Goal: Task Accomplishment & Management: Use online tool/utility

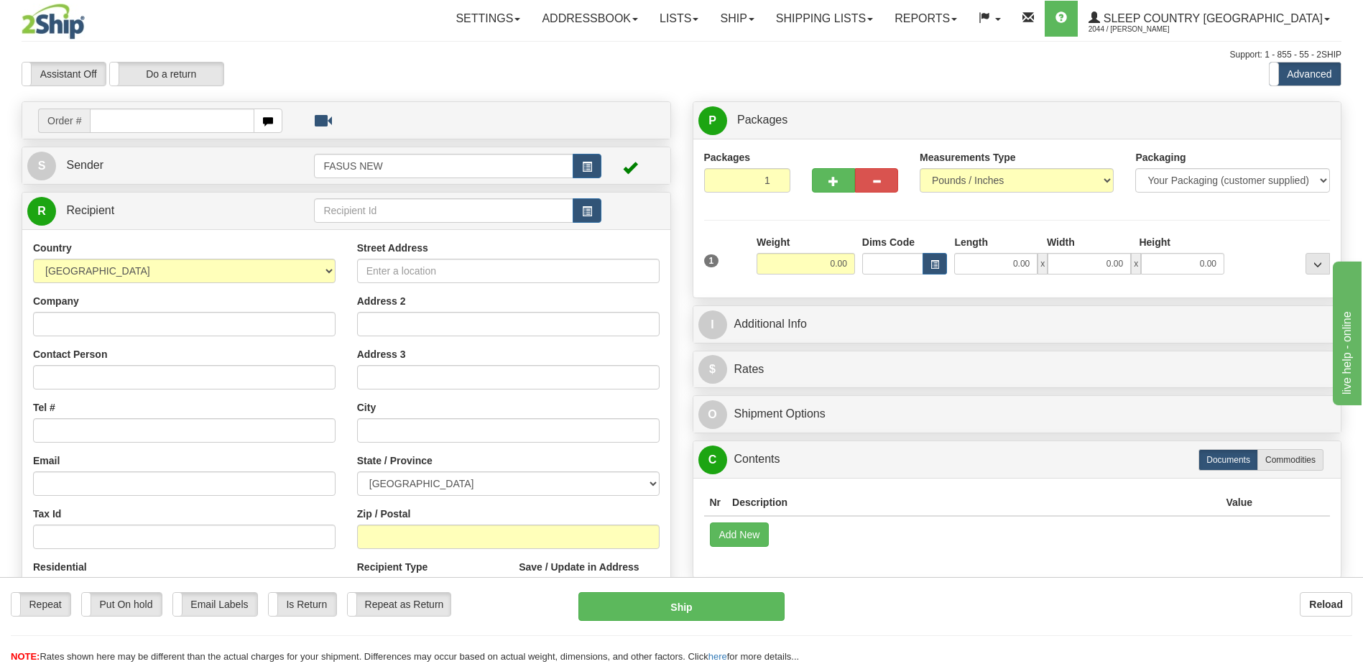
click at [130, 121] on input "text" at bounding box center [172, 120] width 164 height 24
type input "2505670"
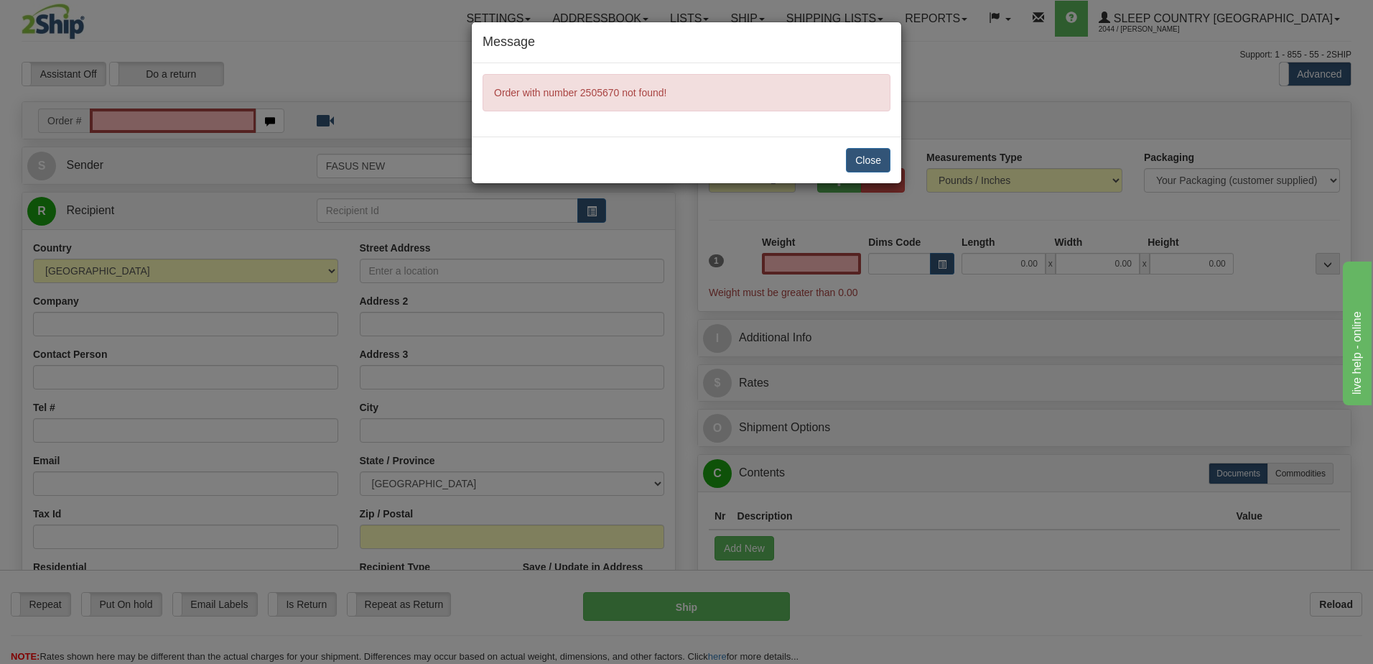
type input "0.00"
click at [866, 158] on button "Close" at bounding box center [868, 160] width 45 height 24
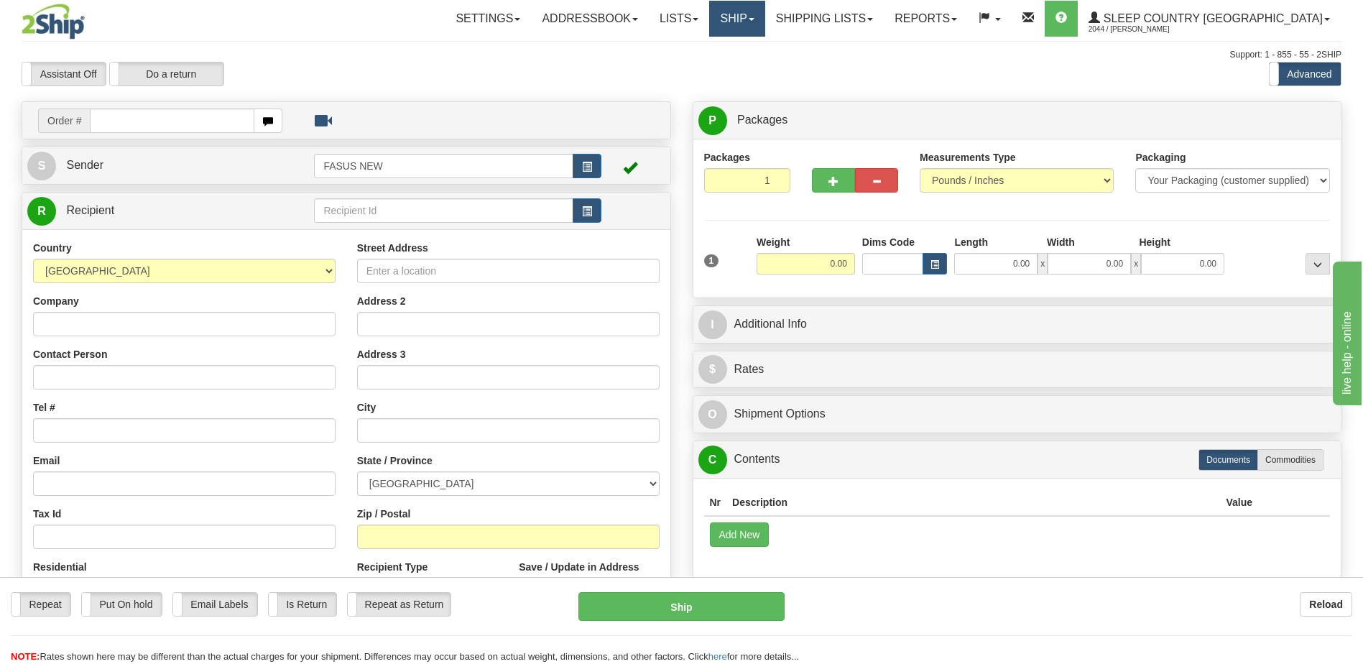
click at [764, 15] on link "Ship" at bounding box center [736, 19] width 55 height 36
click at [750, 73] on span "OnHold / Order Queue" at bounding box center [699, 68] width 101 height 11
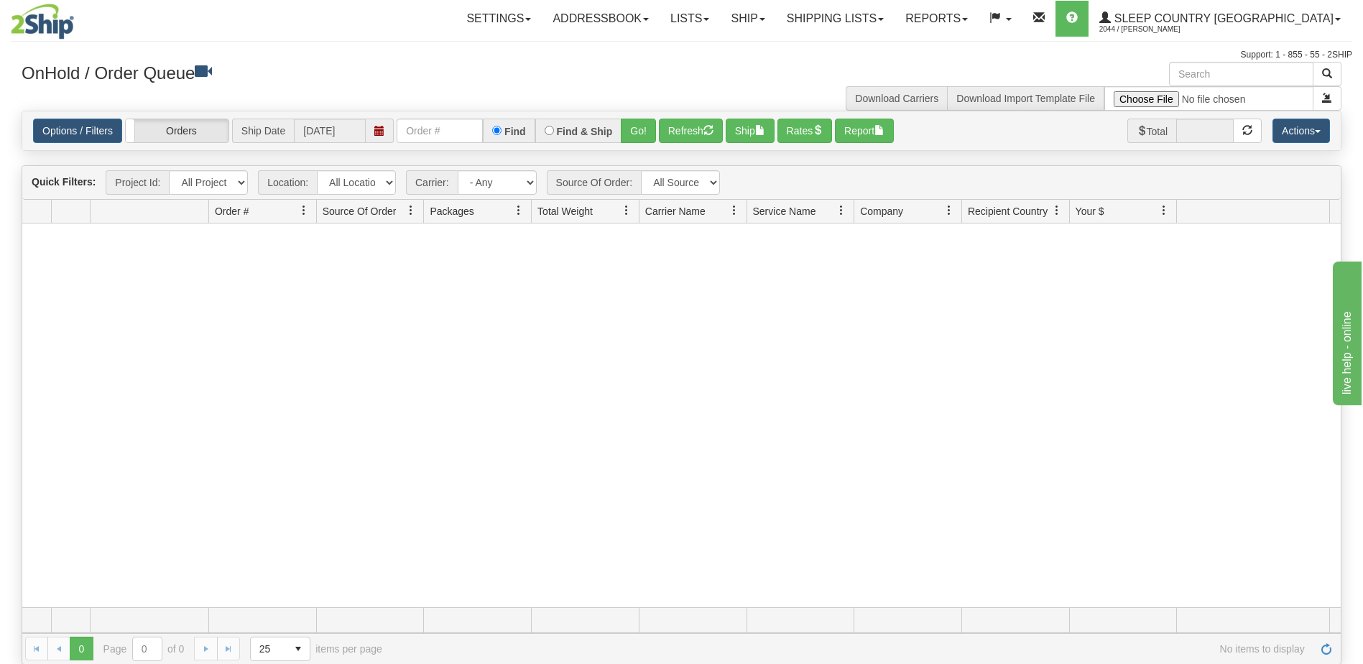
click at [267, 132] on span "Ship Date" at bounding box center [263, 131] width 62 height 24
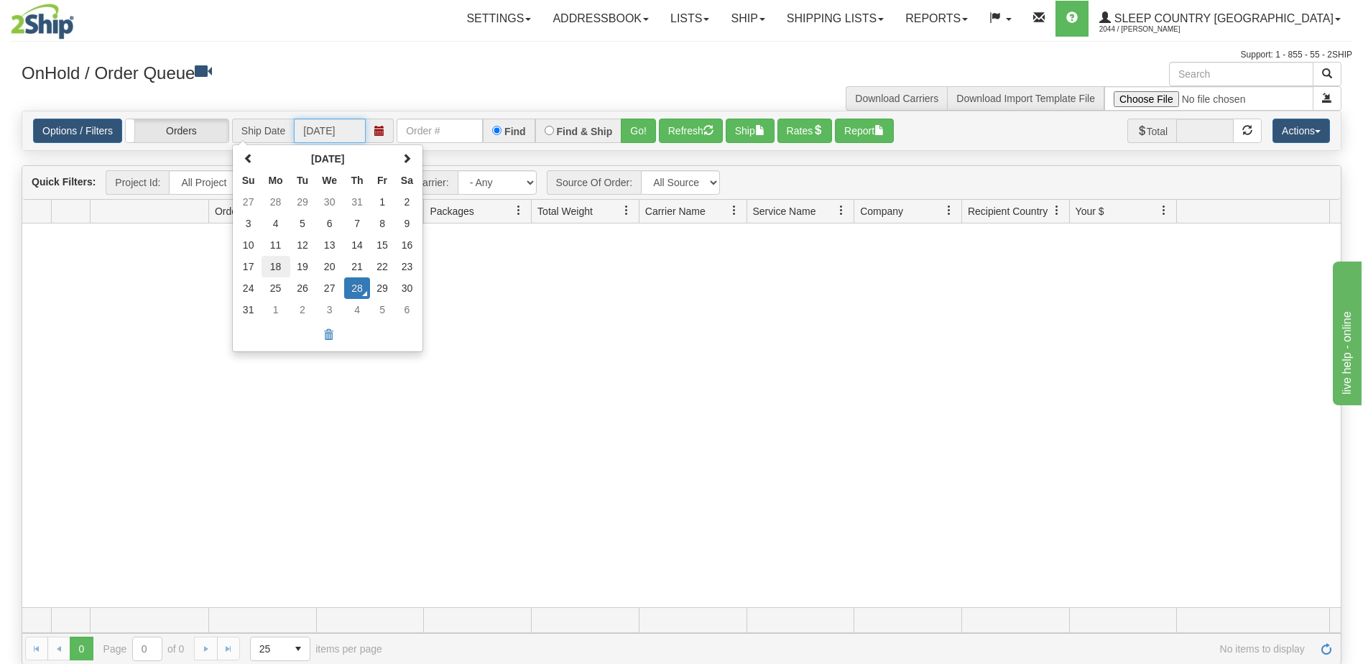
click at [276, 264] on td "18" at bounding box center [275, 267] width 29 height 22
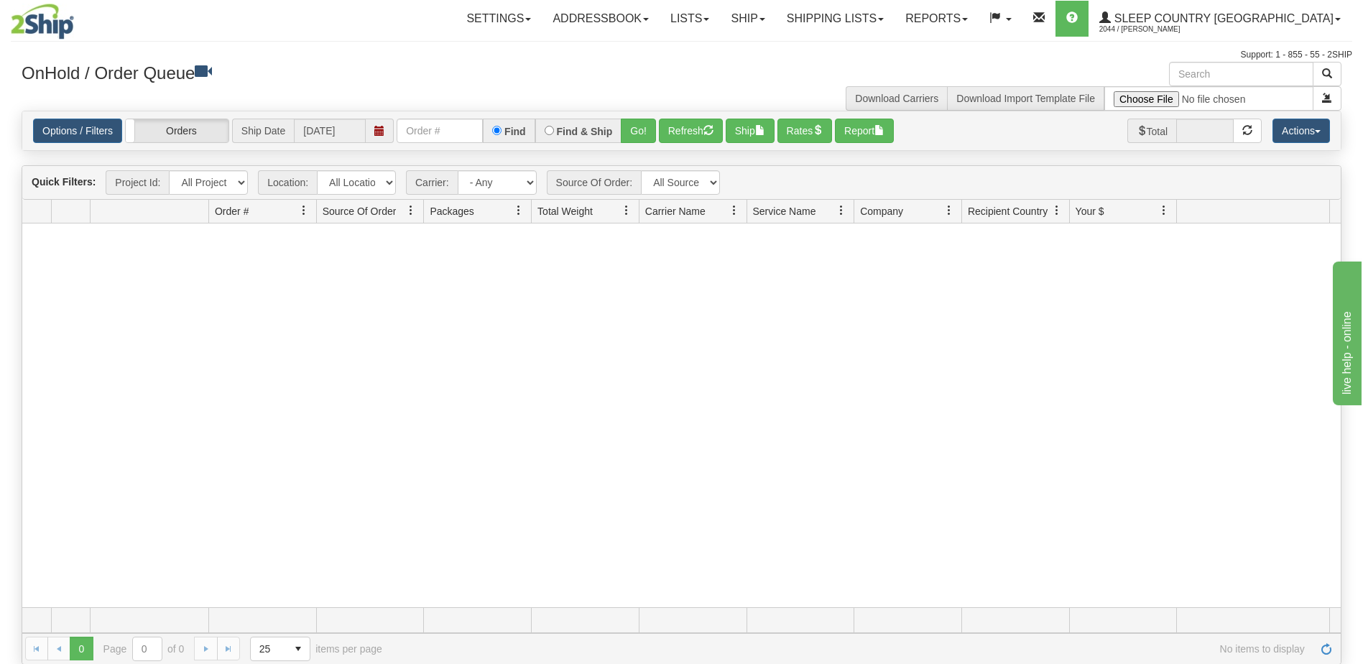
click at [379, 131] on span at bounding box center [379, 131] width 10 height 10
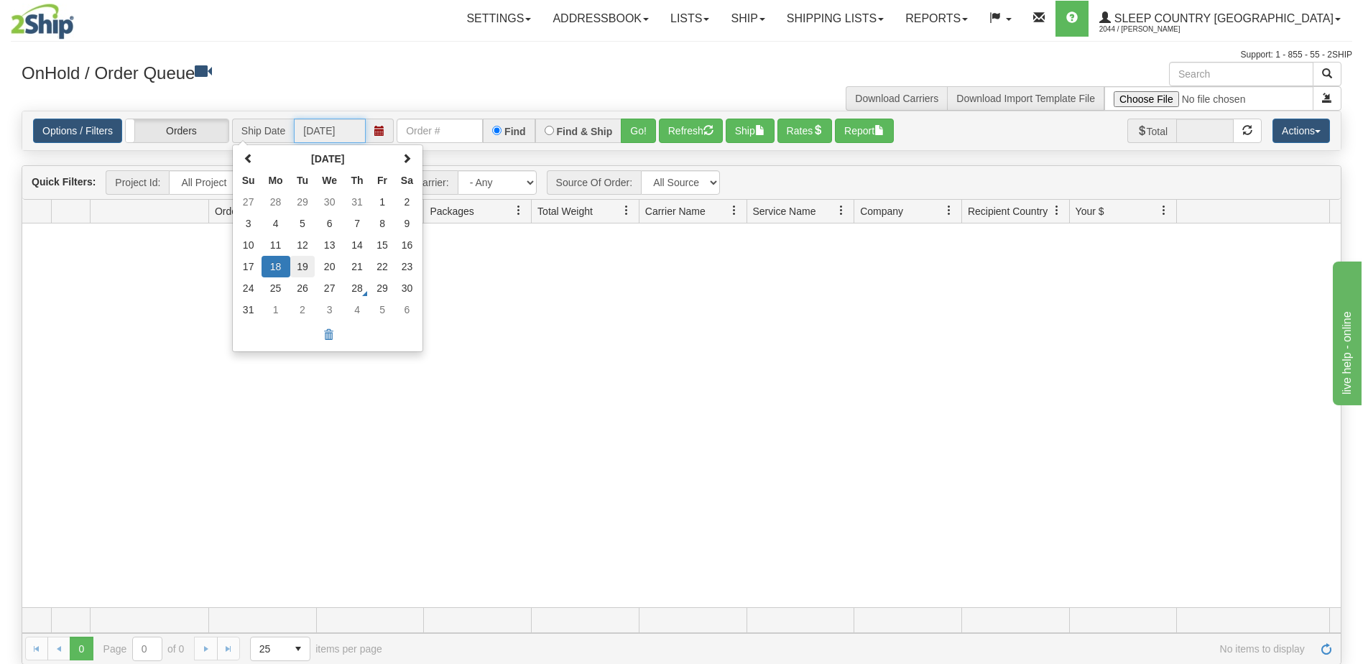
click at [303, 265] on td "19" at bounding box center [302, 267] width 25 height 22
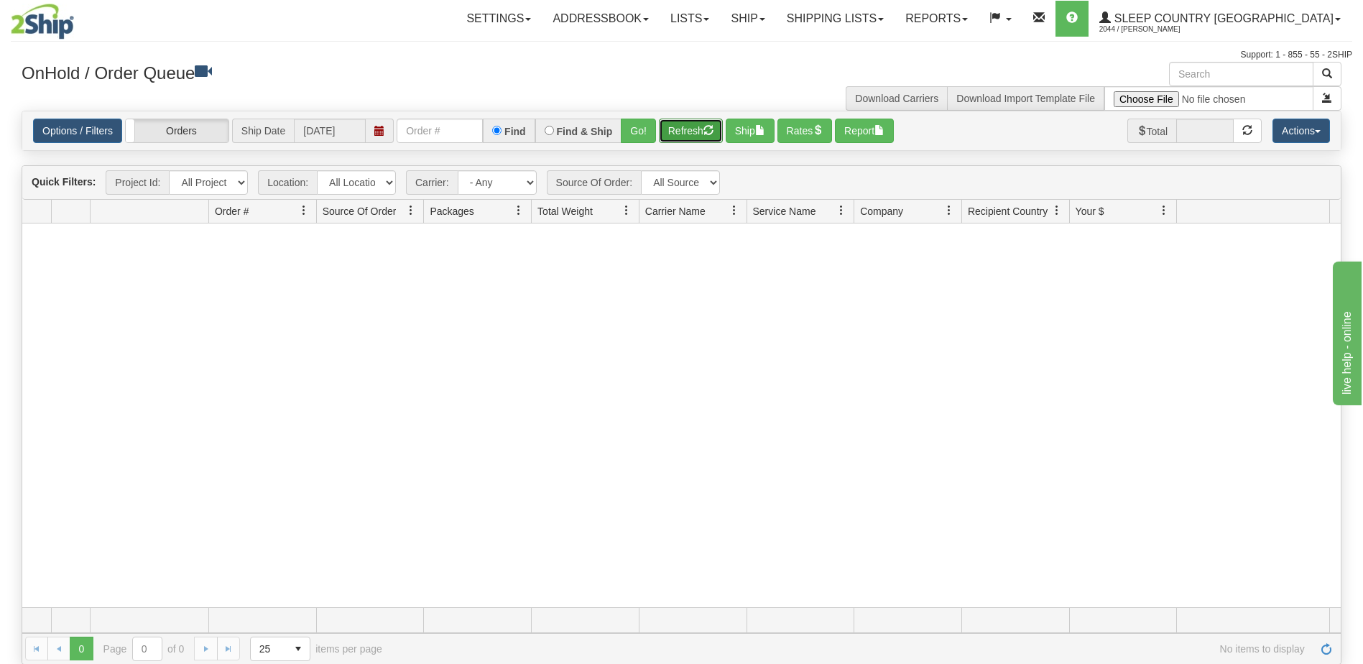
click at [682, 132] on button "Refresh" at bounding box center [691, 131] width 64 height 24
click at [379, 128] on span at bounding box center [379, 131] width 10 height 10
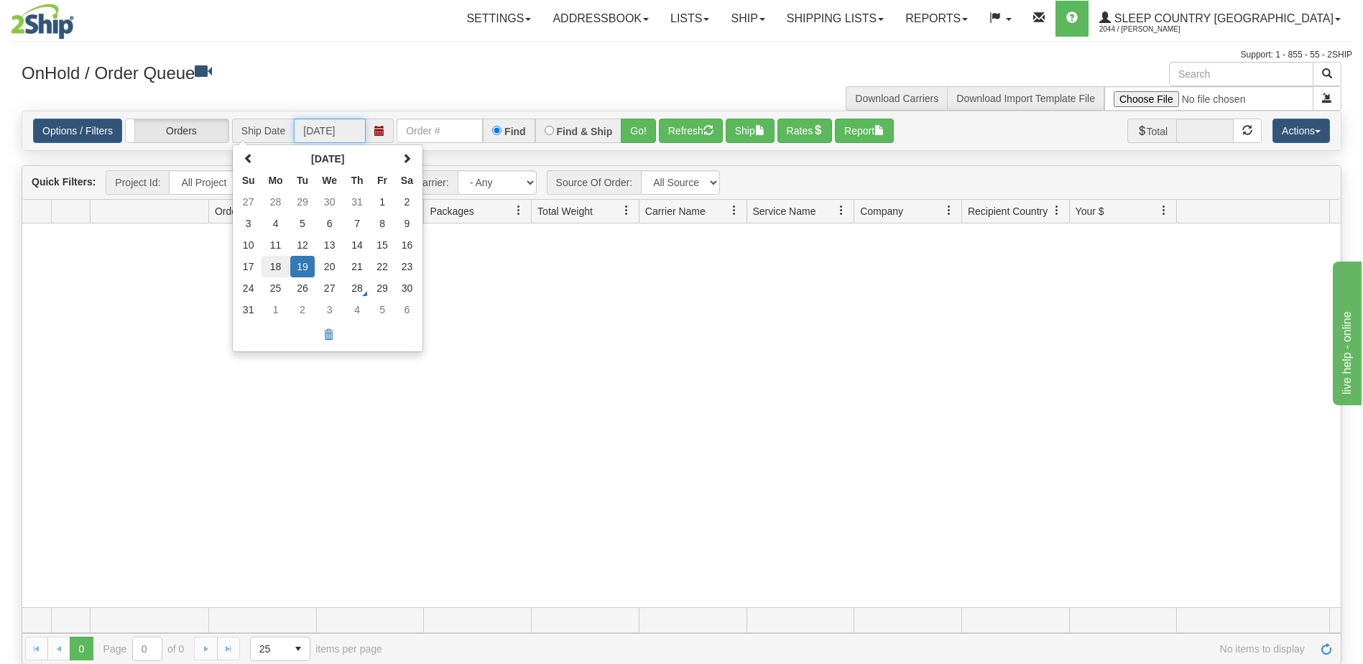
click at [280, 266] on td "18" at bounding box center [275, 267] width 29 height 22
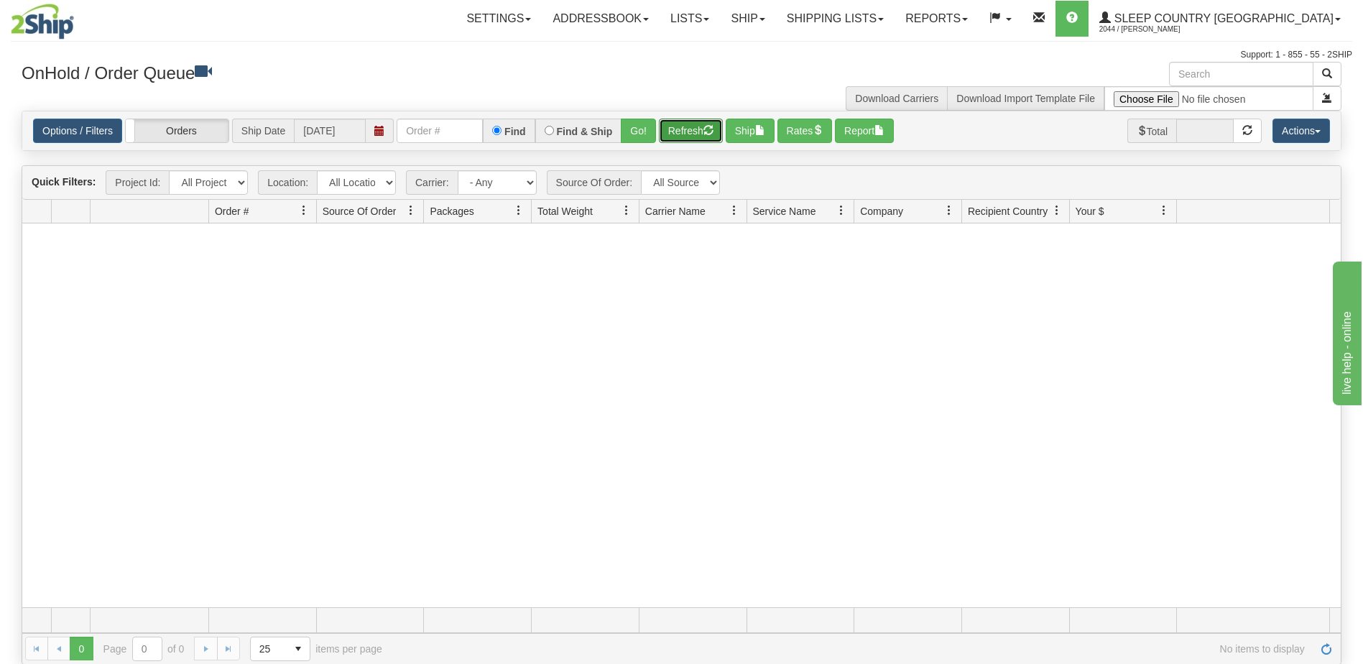
click at [701, 132] on button "Refresh" at bounding box center [691, 131] width 64 height 24
click at [379, 130] on span at bounding box center [379, 131] width 10 height 10
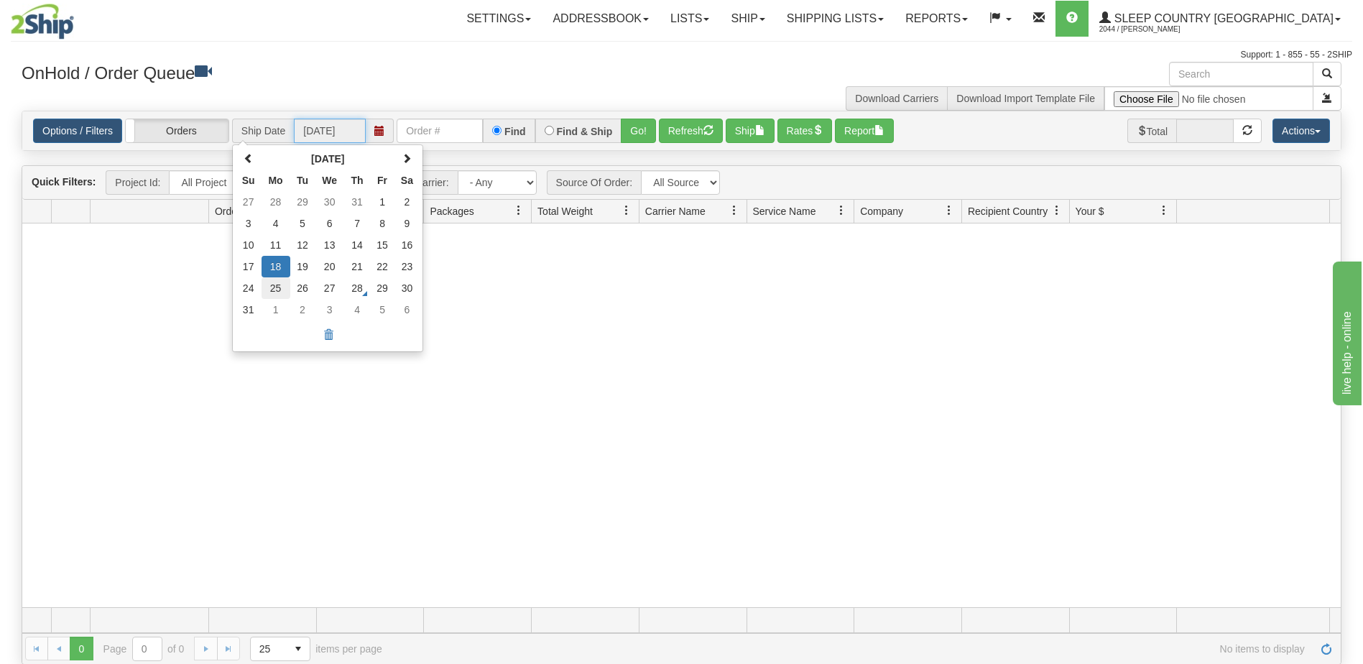
click at [281, 287] on td "25" at bounding box center [275, 288] width 29 height 22
type input "08/25/2025"
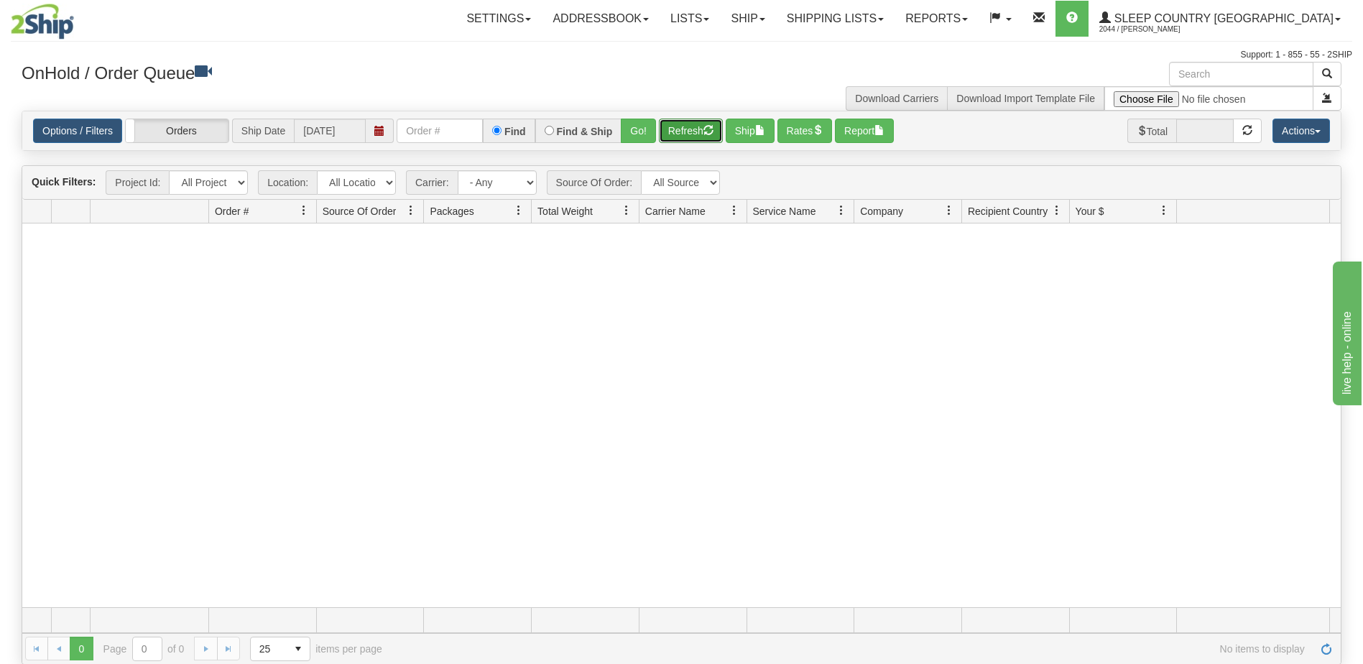
click at [689, 125] on button "Refresh" at bounding box center [691, 131] width 64 height 24
click at [775, 14] on link "Ship" at bounding box center [747, 19] width 55 height 36
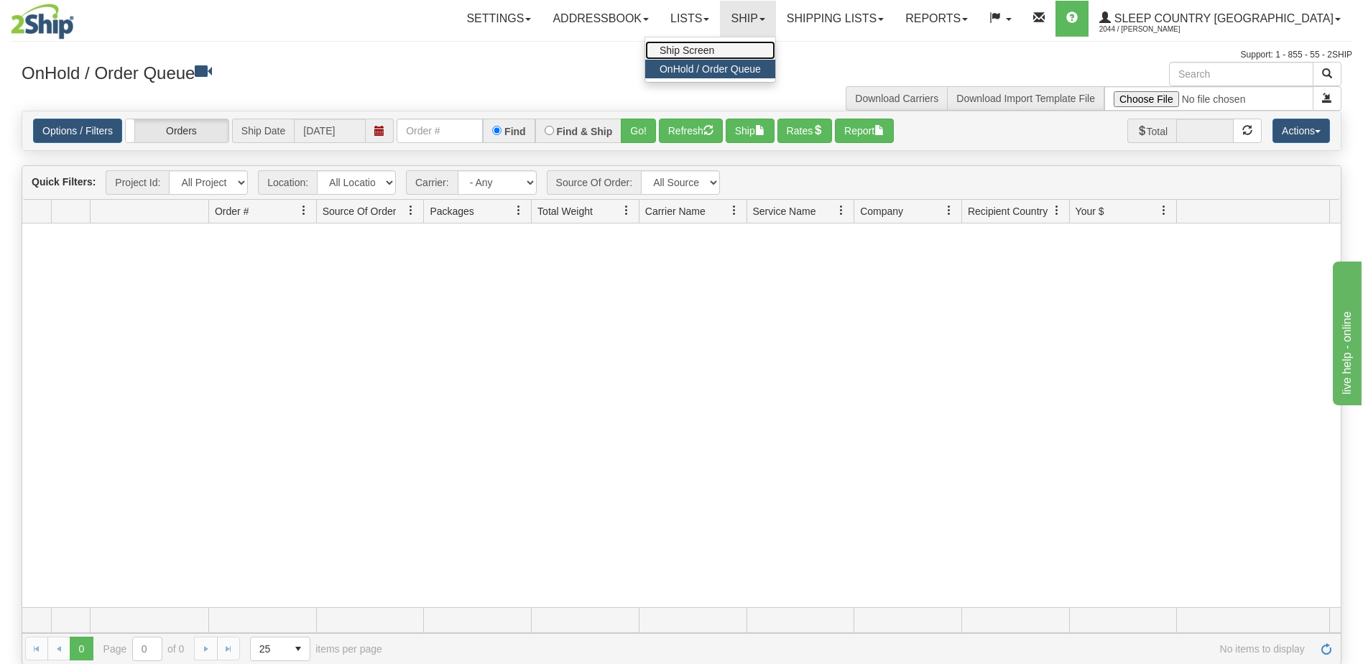
click at [714, 50] on span "Ship Screen" at bounding box center [686, 50] width 55 height 11
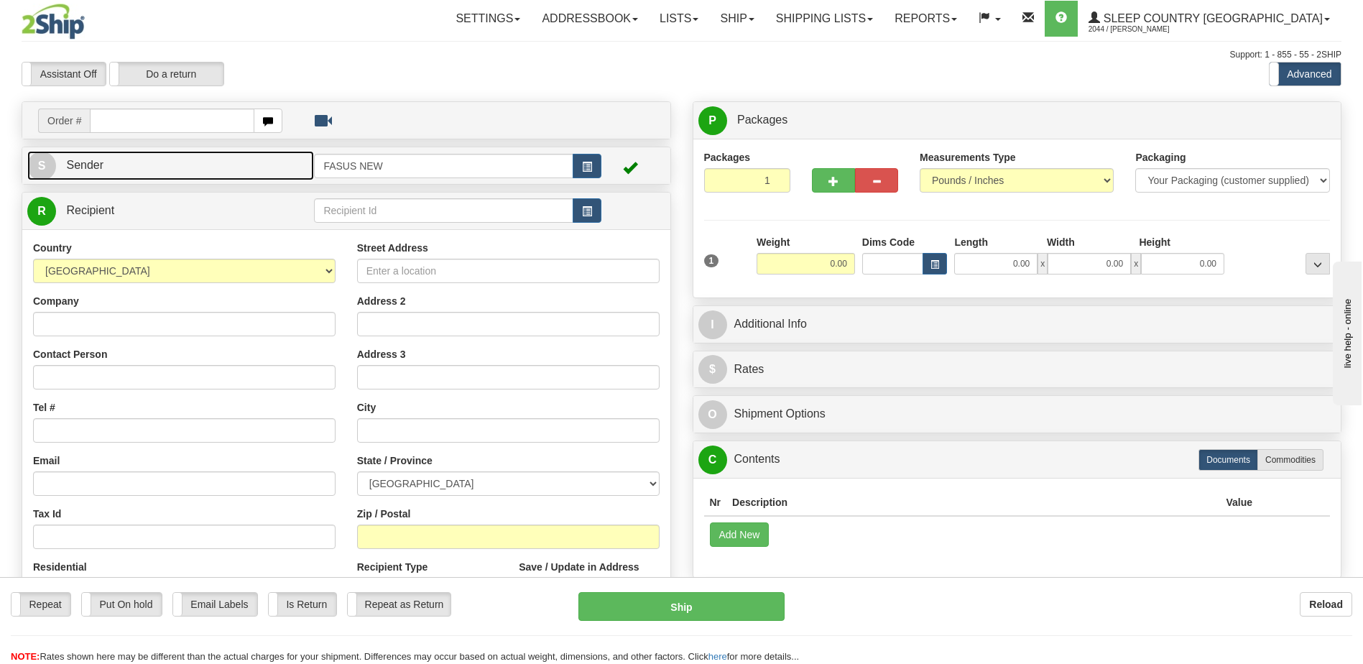
click at [210, 159] on link "S Sender" at bounding box center [170, 165] width 287 height 29
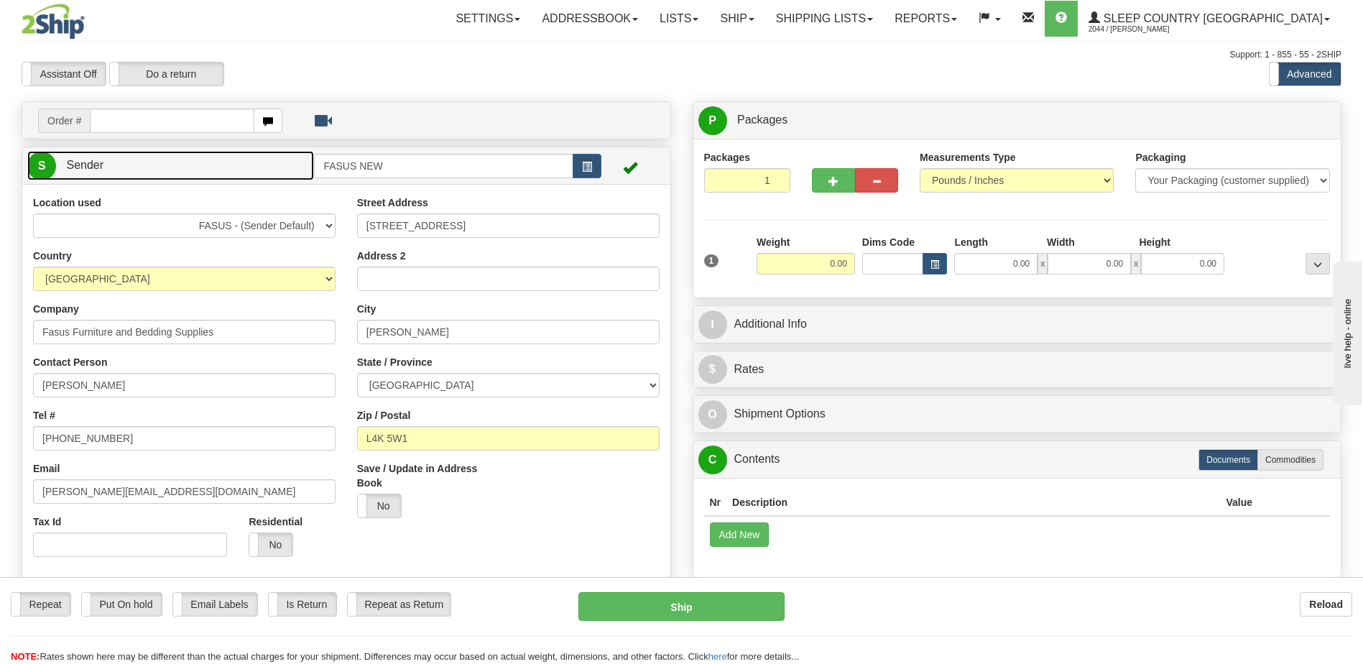
click at [213, 158] on link "S Sender" at bounding box center [170, 165] width 287 height 29
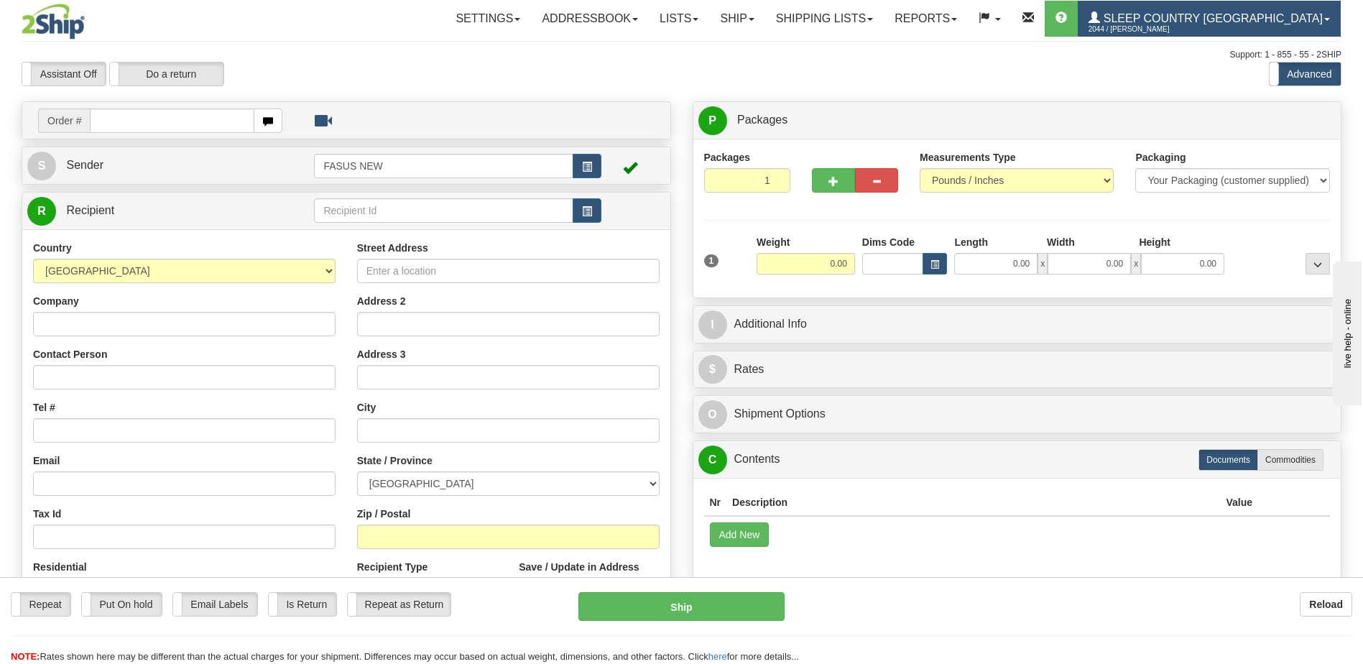
click at [1281, 14] on span "Sleep Country [GEOGRAPHIC_DATA]" at bounding box center [1211, 18] width 223 height 12
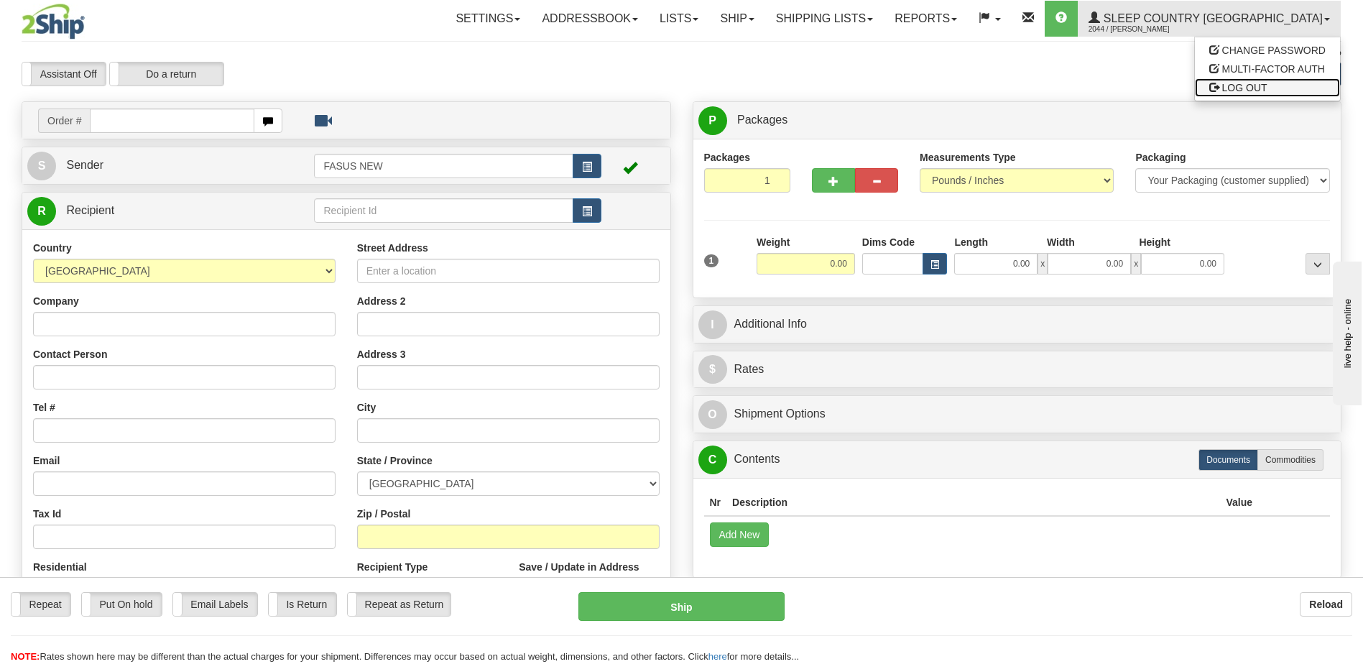
click at [1251, 86] on span "LOG OUT" at bounding box center [1244, 87] width 45 height 11
